Goal: Task Accomplishment & Management: Use online tool/utility

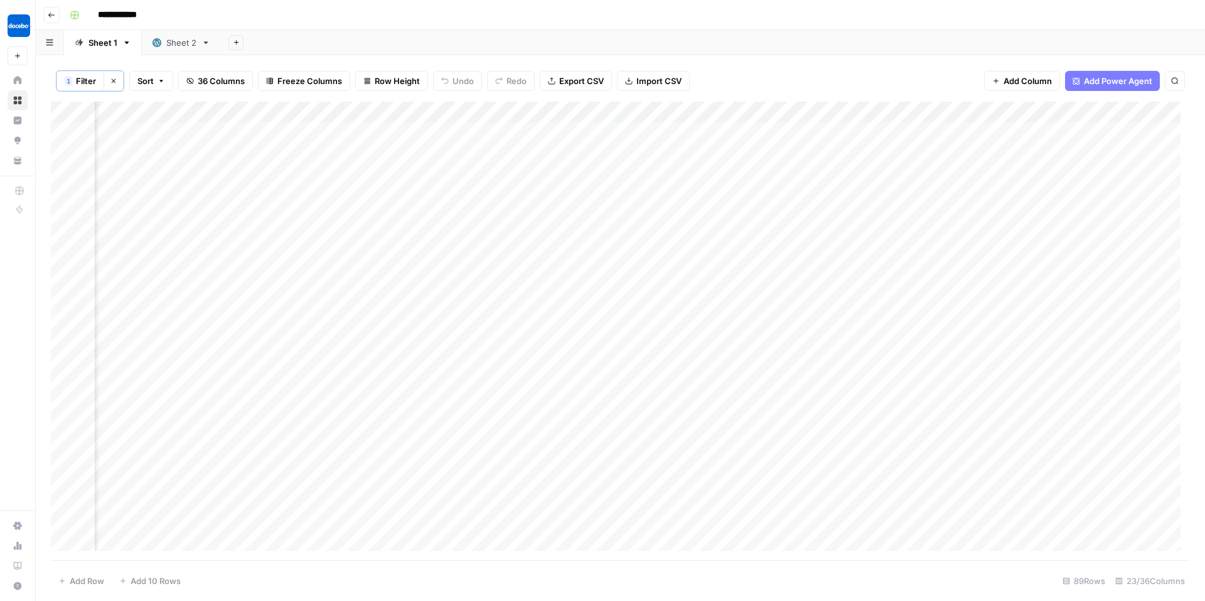
scroll to position [0, 1361]
drag, startPoint x: 802, startPoint y: 340, endPoint x: 923, endPoint y: 345, distance: 120.6
click at [923, 345] on div "Add Column" at bounding box center [620, 331] width 1139 height 459
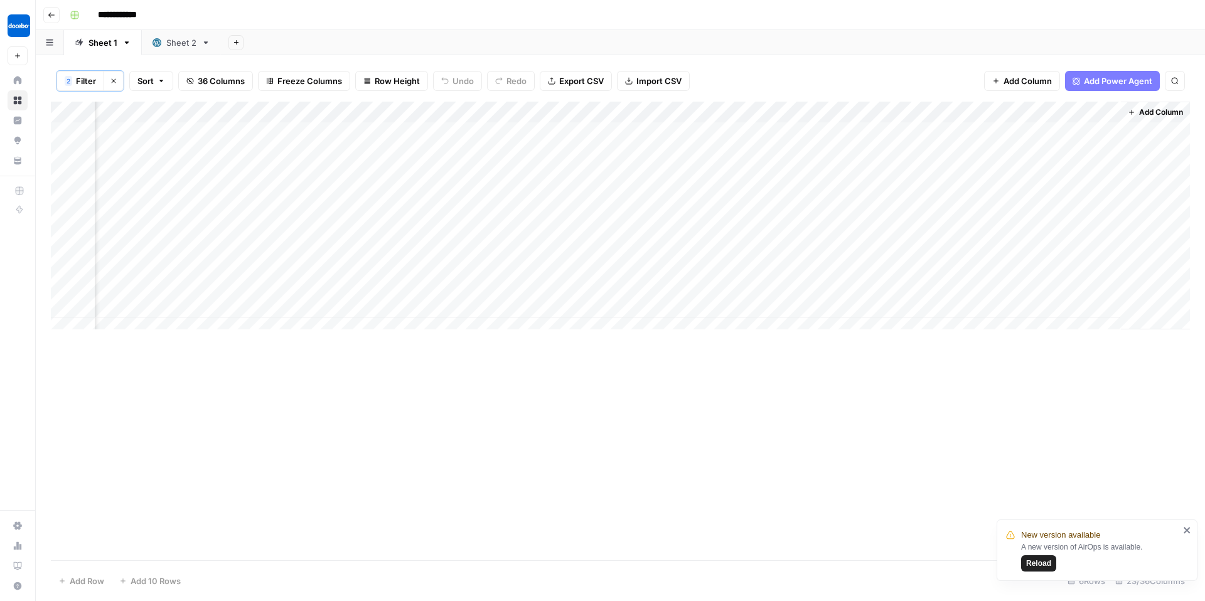
click at [1041, 562] on span "Reload" at bounding box center [1038, 563] width 25 height 11
